Goal: Task Accomplishment & Management: Manage account settings

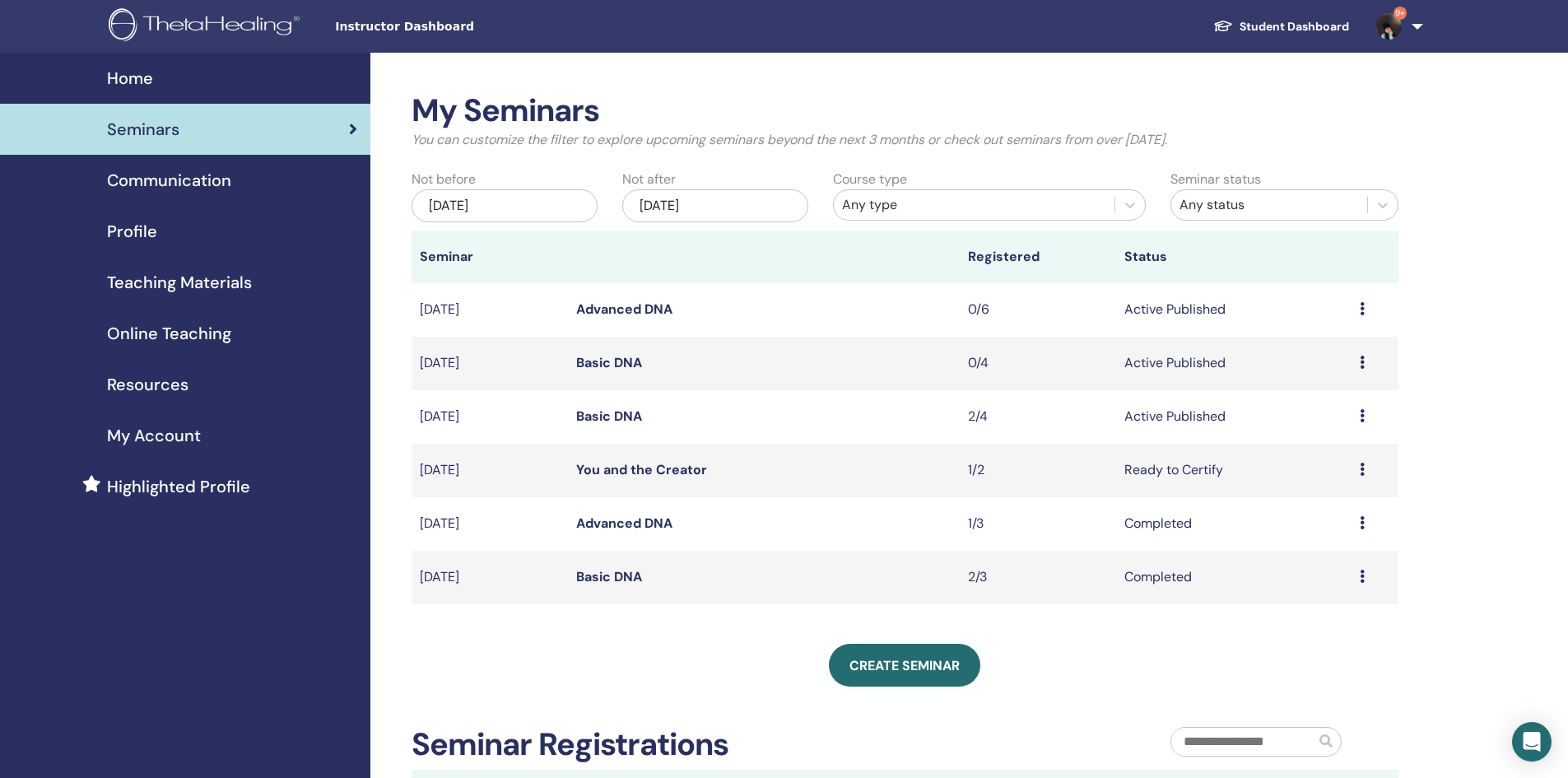
click at [1365, 413] on div "Preview Edit Attendees Cancel" at bounding box center [1374, 416] width 30 height 19
click at [618, 414] on link "Basic DNA" at bounding box center [610, 415] width 66 height 17
click at [617, 416] on link "Basic DNA" at bounding box center [610, 415] width 66 height 17
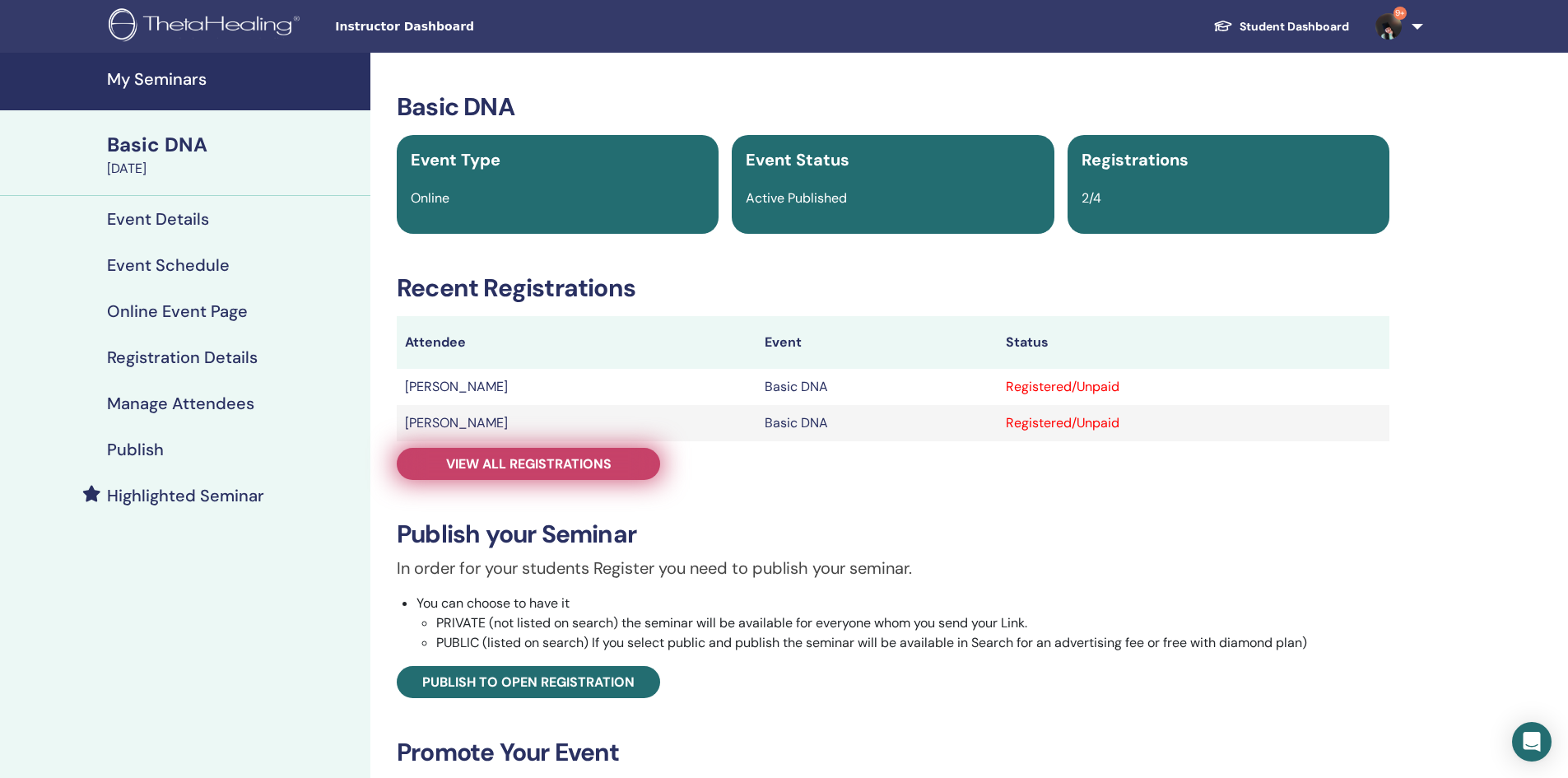
click at [588, 462] on span "View all registrations" at bounding box center [528, 463] width 166 height 17
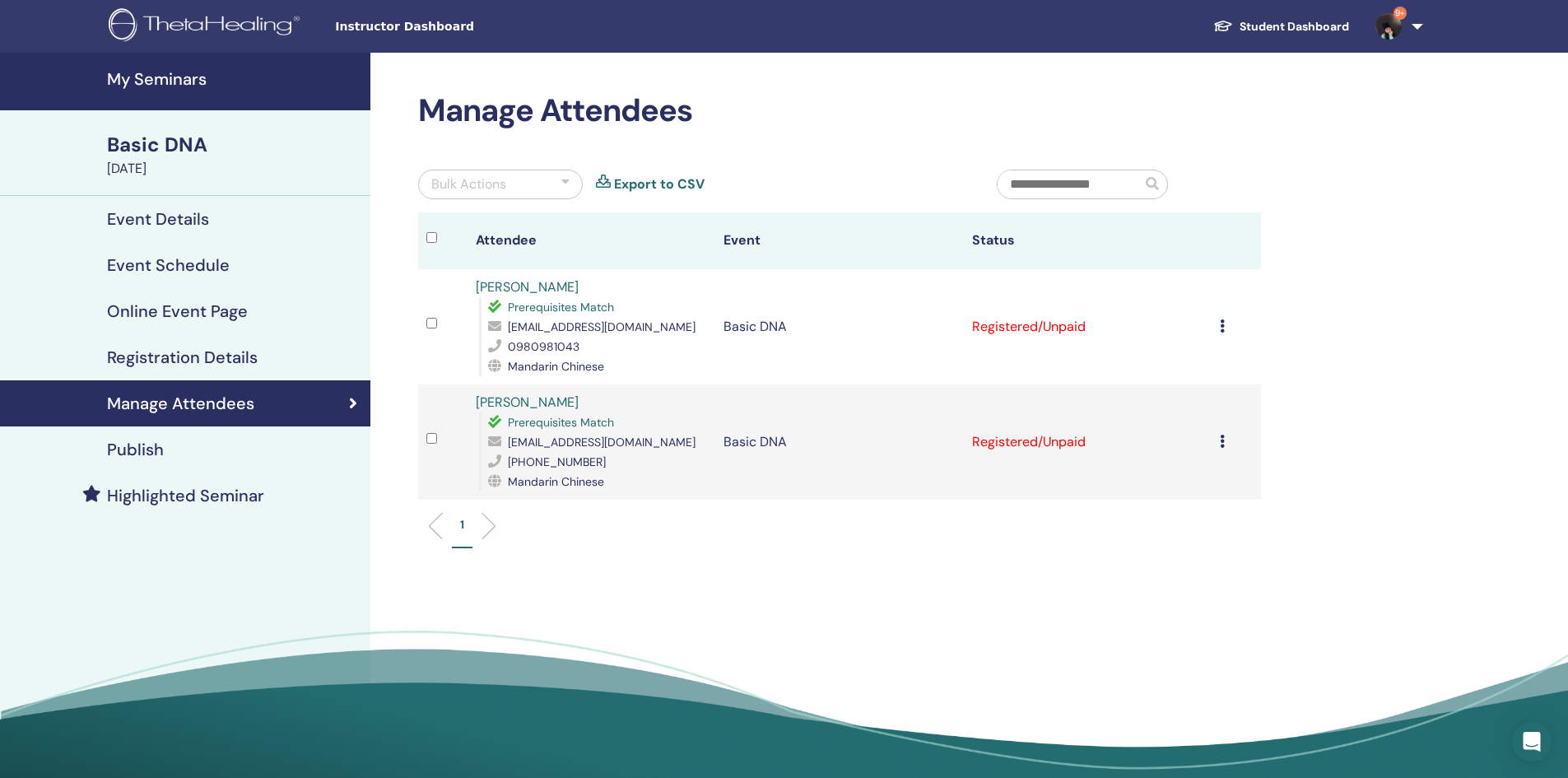
click at [1223, 321] on icon at bounding box center [1222, 326] width 5 height 13
click at [1204, 458] on p "Complete and Certify" at bounding box center [1202, 459] width 130 height 19
click at [1225, 437] on div "Cancel Registration Do not auto-certify Mark as Paid Mark as Unpaid Mark as Abs…" at bounding box center [1237, 441] width 33 height 19
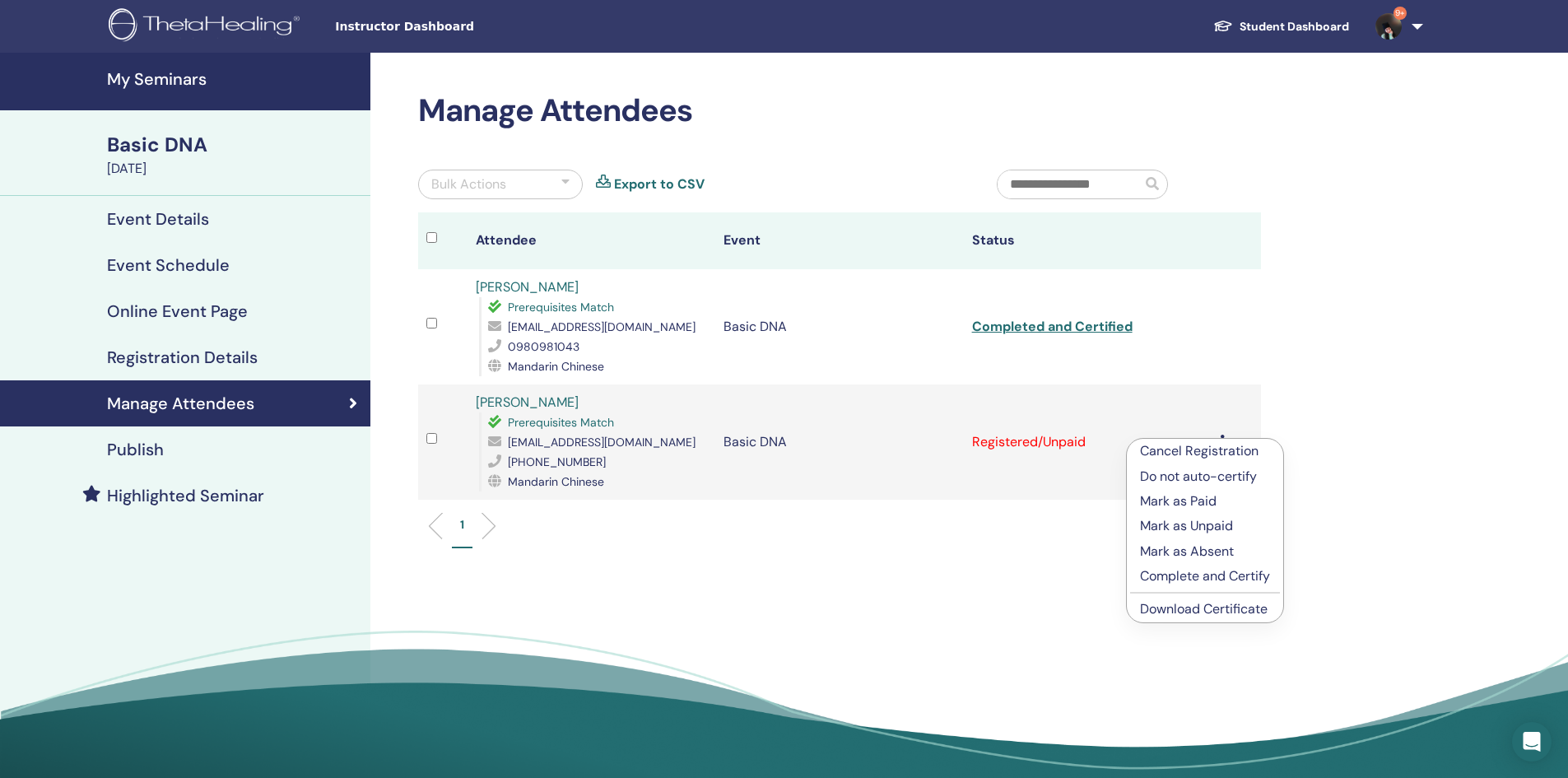
click at [1218, 575] on p "Complete and Certify" at bounding box center [1204, 575] width 130 height 19
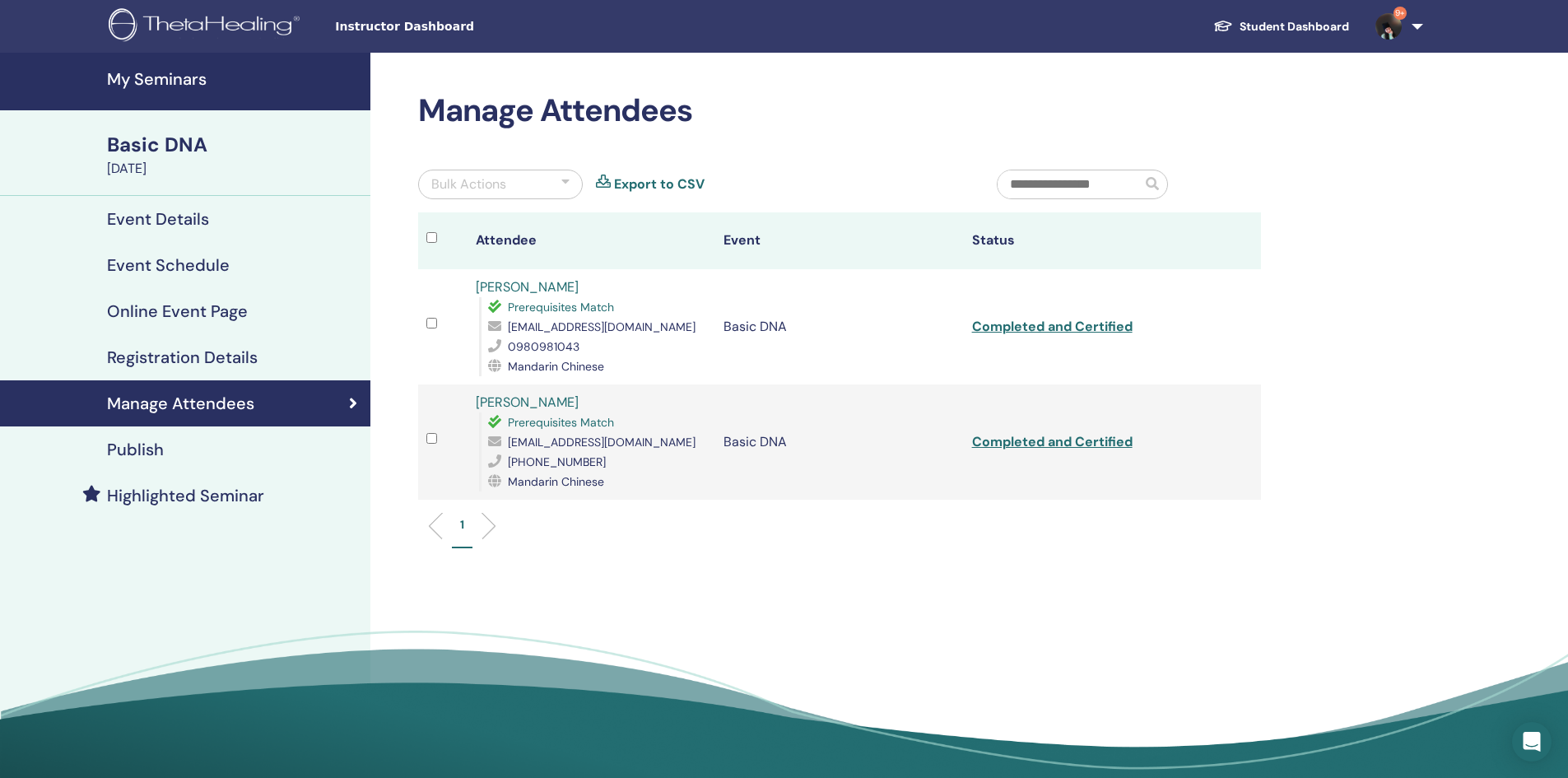
click at [1282, 24] on link "Student Dashboard" at bounding box center [1281, 27] width 162 height 30
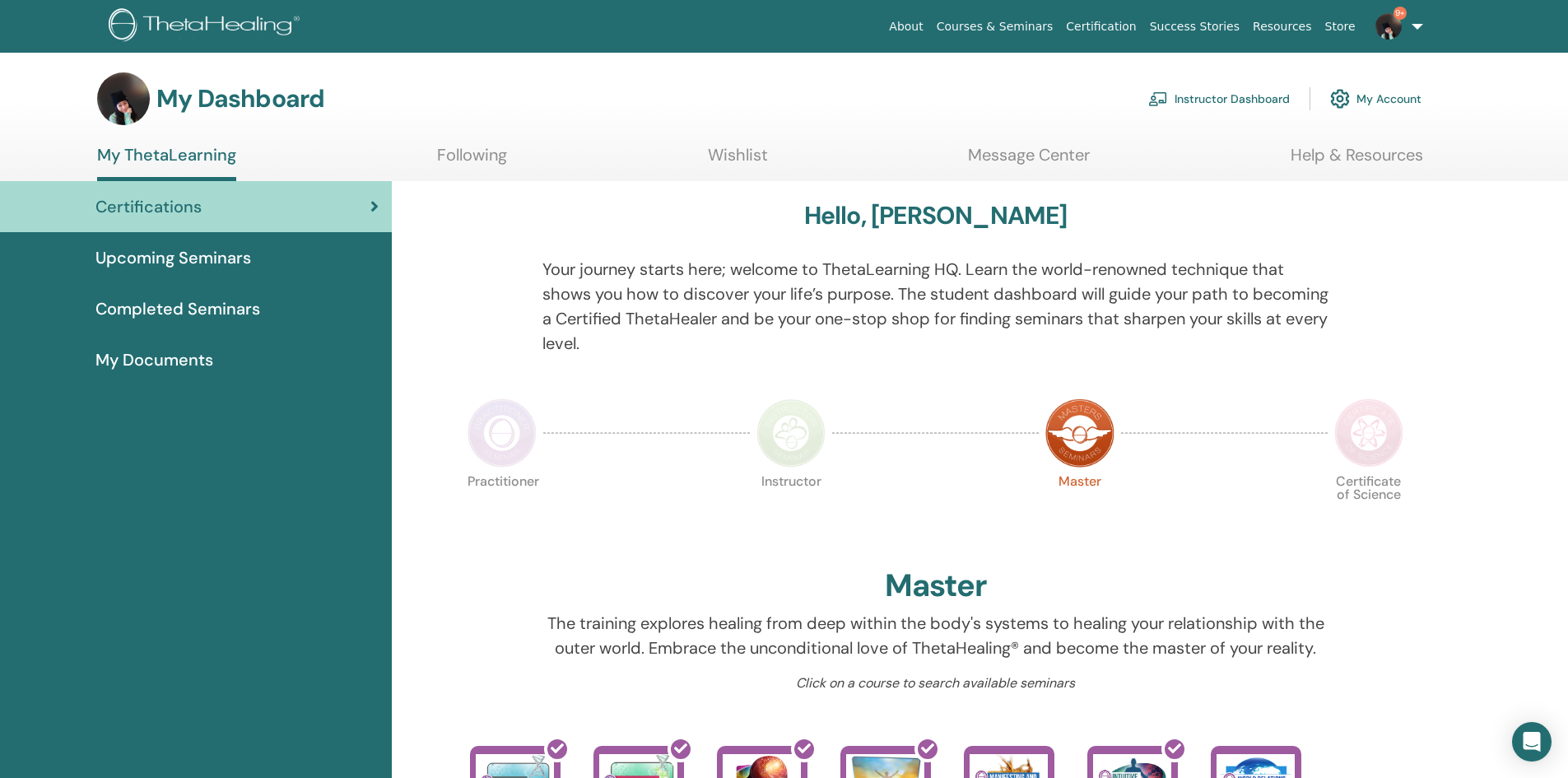
click at [182, 353] on span "My Documents" at bounding box center [155, 359] width 118 height 25
